Goal: Task Accomplishment & Management: Manage account settings

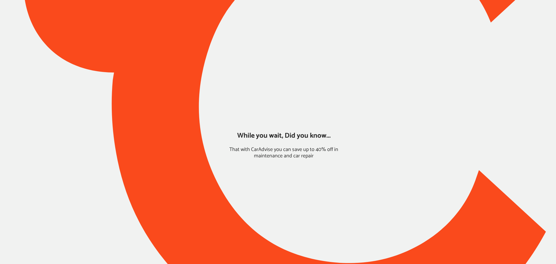
type input "*****"
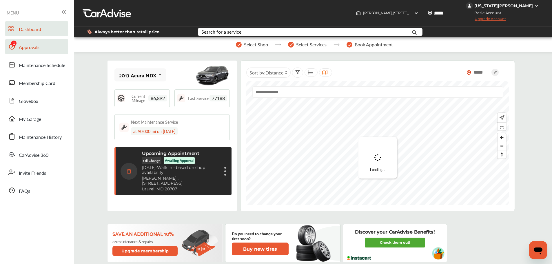
click at [30, 51] on link "Approvals" at bounding box center [36, 46] width 63 height 15
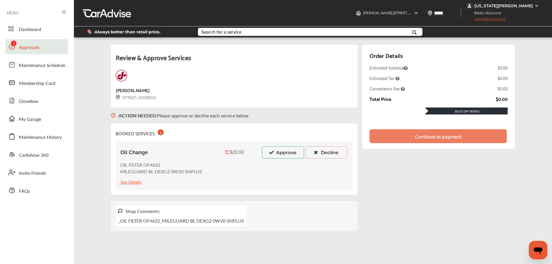
click at [262, 154] on div "Approve Decline" at bounding box center [304, 152] width 89 height 12
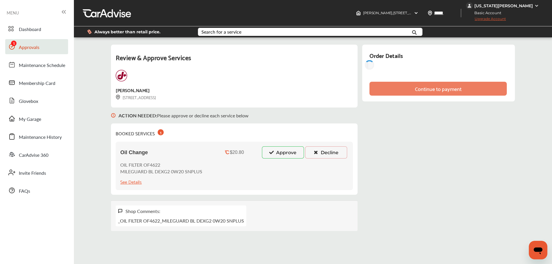
click at [268, 153] on button "Approve" at bounding box center [283, 152] width 42 height 12
